Goal: Transaction & Acquisition: Purchase product/service

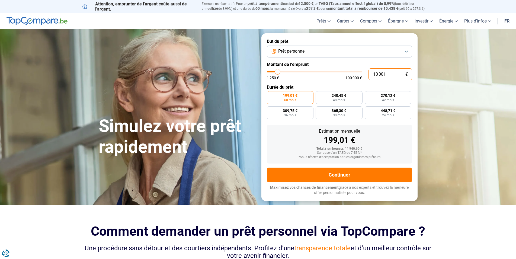
drag, startPoint x: 387, startPoint y: 74, endPoint x: 363, endPoint y: 71, distance: 24.6
click at [369, 71] on input "10 001" at bounding box center [391, 74] width 44 height 12
type input "3"
type input "1250"
type input "30"
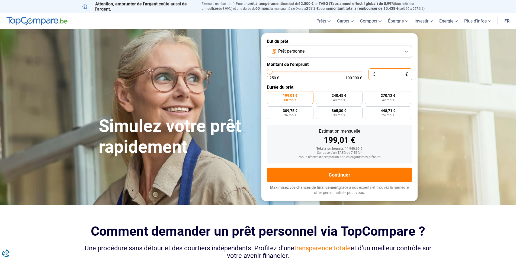
type input "1250"
type input "300"
type input "1250"
type input "3 000"
type input "3000"
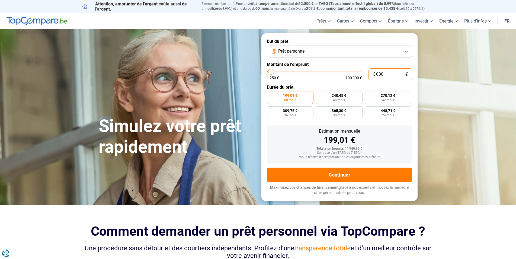
radio input "true"
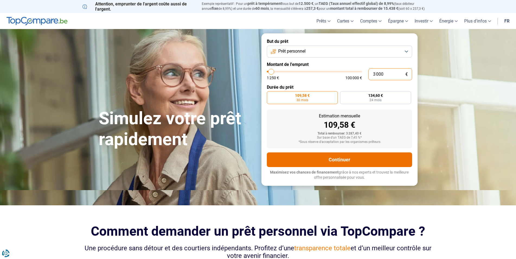
type input "3 000"
click at [332, 157] on button "Continuer" at bounding box center [339, 159] width 145 height 15
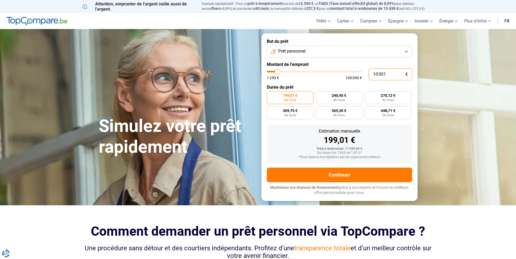
drag, startPoint x: 0, startPoint y: 0, endPoint x: 336, endPoint y: 84, distance: 346.1
click at [369, 80] on input "10 001" at bounding box center [391, 74] width 44 height 12
type input "4"
type input "1250"
type input "40"
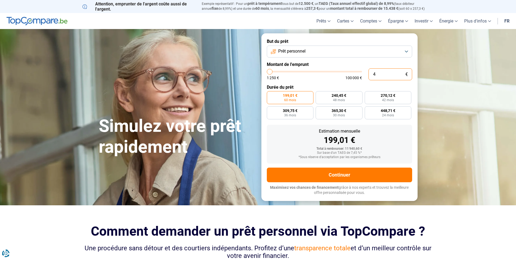
type input "1250"
type input "400"
type input "1250"
type input "4 000"
type input "4000"
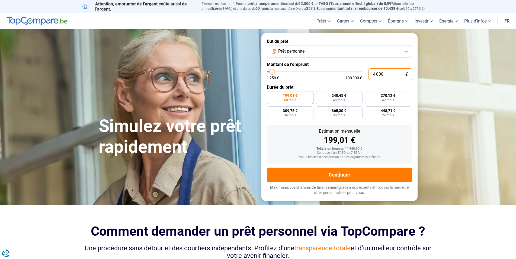
type input "4 000"
radio input "true"
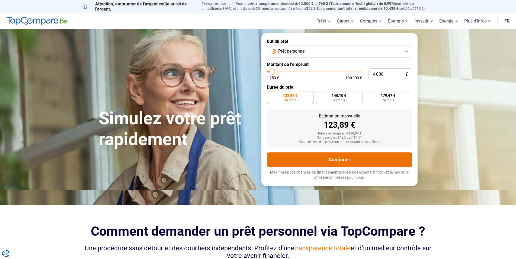
click at [346, 162] on button "Continuer" at bounding box center [339, 159] width 145 height 15
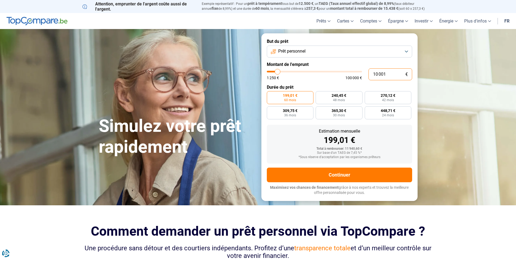
drag, startPoint x: 388, startPoint y: 76, endPoint x: 347, endPoint y: 75, distance: 41.5
click at [369, 75] on input "10 001" at bounding box center [391, 74] width 44 height 12
type input "4"
type input "1250"
type input "45"
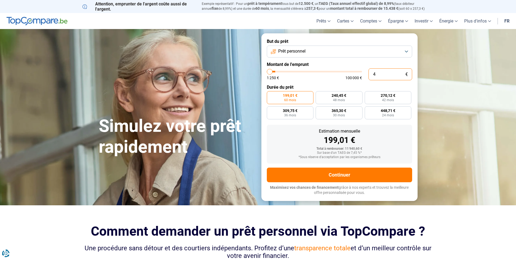
type input "1250"
type input "450"
type input "1250"
type input "4 500"
type input "4500"
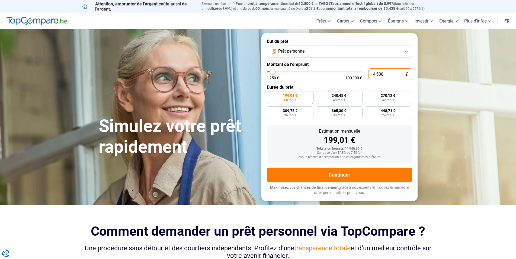
radio input "true"
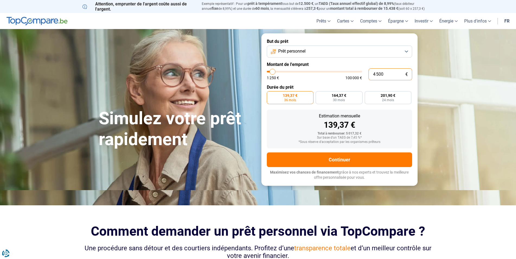
type input "450"
type input "1250"
type input "45"
type input "1250"
type input "4"
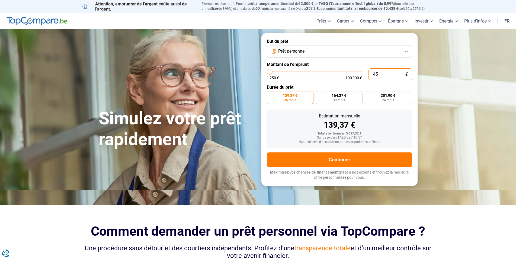
type input "1250"
type input "40"
type input "1250"
type input "400"
type input "1250"
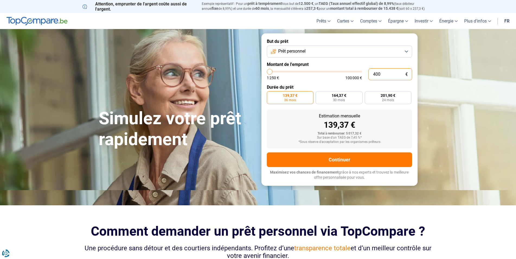
type input "4 000"
type input "4000"
type input "400"
type input "1250"
type input "40"
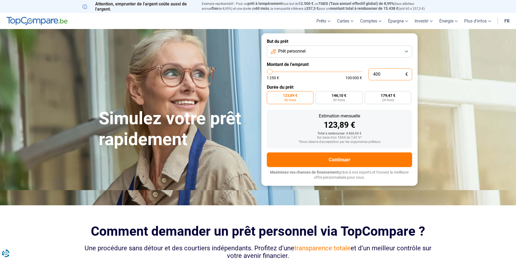
type input "1250"
type input "4"
type input "1250"
type input "45"
type input "1250"
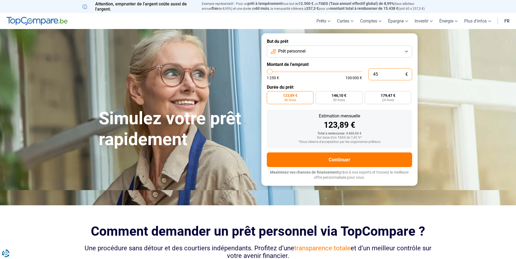
type input "450"
type input "1250"
type input "4 500"
type input "4500"
type input "4 500"
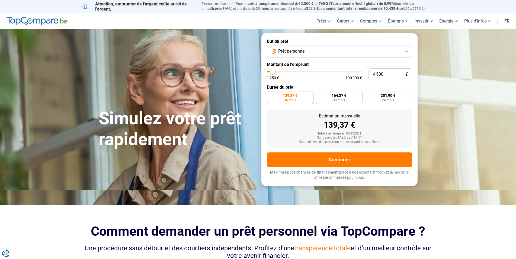
click at [396, 116] on div "Estimation mensuelle" at bounding box center [339, 116] width 137 height 4
click at [431, 146] on section "Simulez votre prêt rapidement Simulez votre prêt rapidement But du prêt Prêt pe…" at bounding box center [258, 109] width 516 height 161
